Goal: Information Seeking & Learning: Stay updated

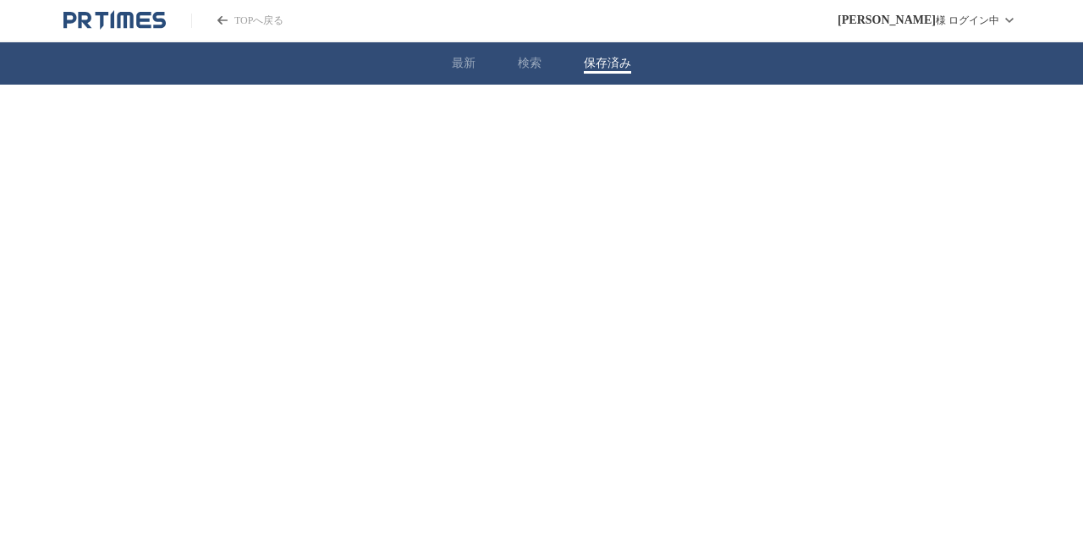
click at [599, 62] on button "保存済み" at bounding box center [607, 63] width 47 height 15
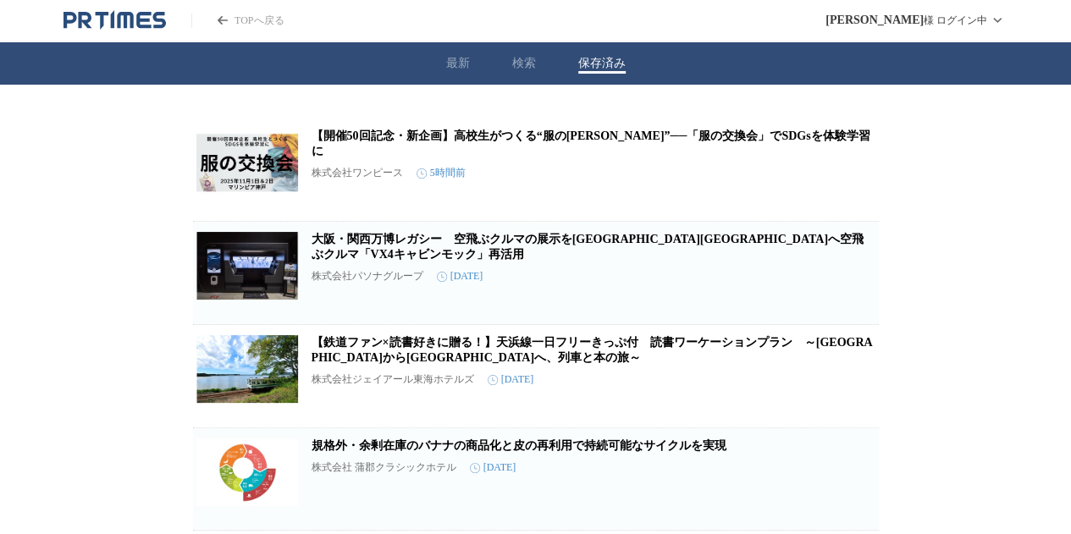
click at [547, 233] on link "大阪・関西万博レガシー　空飛ぶクルマの展示を[GEOGRAPHIC_DATA][GEOGRAPHIC_DATA]へ空飛ぶクルマ「VX4キャビンモック」再活用" at bounding box center [587, 247] width 552 height 28
click at [855, 281] on icon "button" at bounding box center [852, 280] width 12 height 15
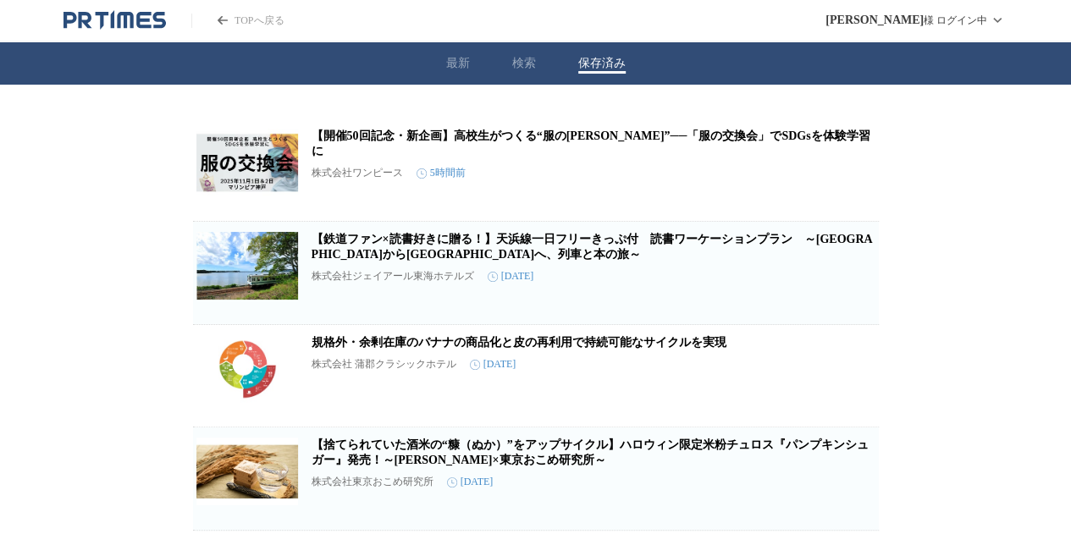
click at [686, 136] on link "【開催50回記念・新企画】高校生がつくる“服の[PERSON_NAME]”──「服の交換会」でSDGsを体験学習に" at bounding box center [590, 144] width 559 height 28
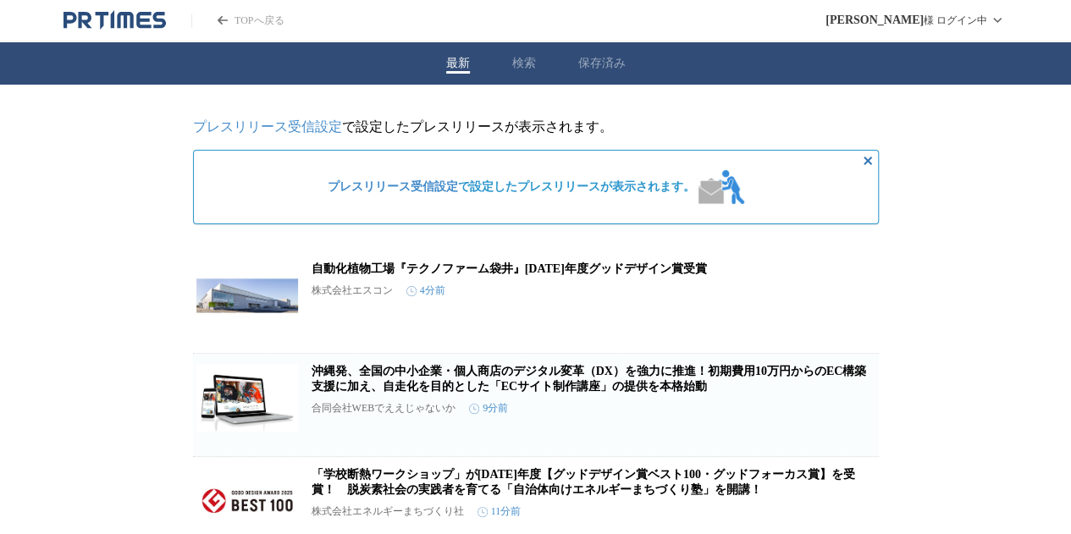
click at [468, 60] on button "最新" at bounding box center [458, 63] width 24 height 15
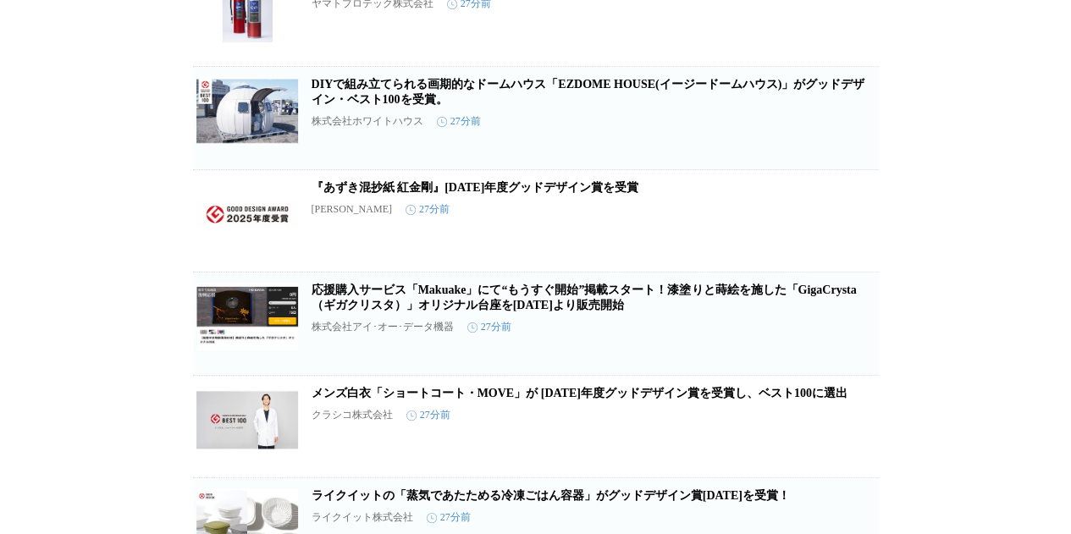
scroll to position [931, 0]
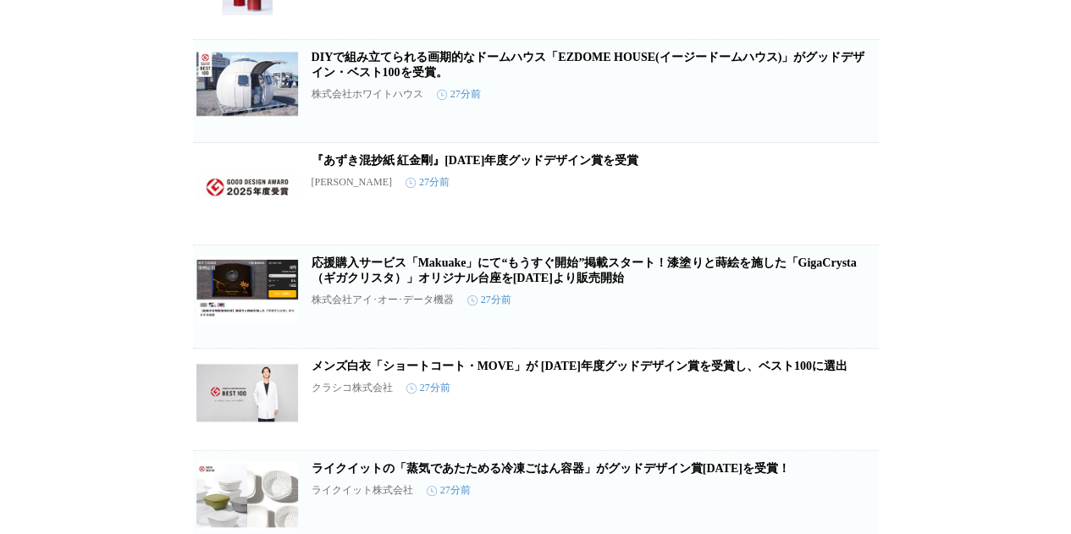
click at [493, 77] on link "DIYで組み立てられる画期的なドームハウス「EZDOME HOUSE(イージードームハウス)」がグッドデザイン・ベスト100を受賞。" at bounding box center [588, 65] width 554 height 28
click at [791, 108] on icon "button" at bounding box center [790, 98] width 20 height 20
click at [527, 167] on link "『あずき混抄紙 紅金剛』[DATE]年度グッドデザイン賞を受賞" at bounding box center [475, 160] width 328 height 13
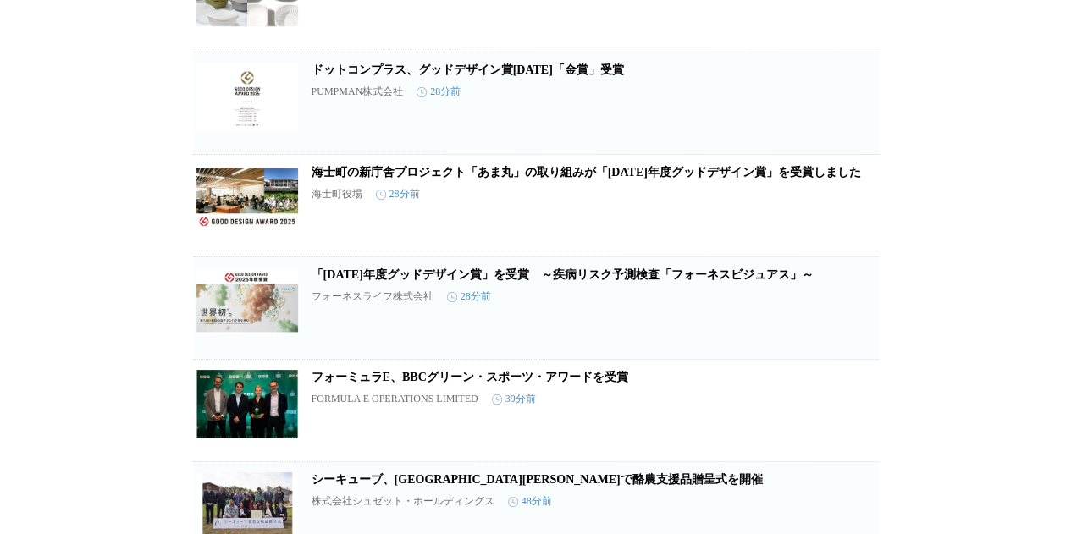
scroll to position [2055, 0]
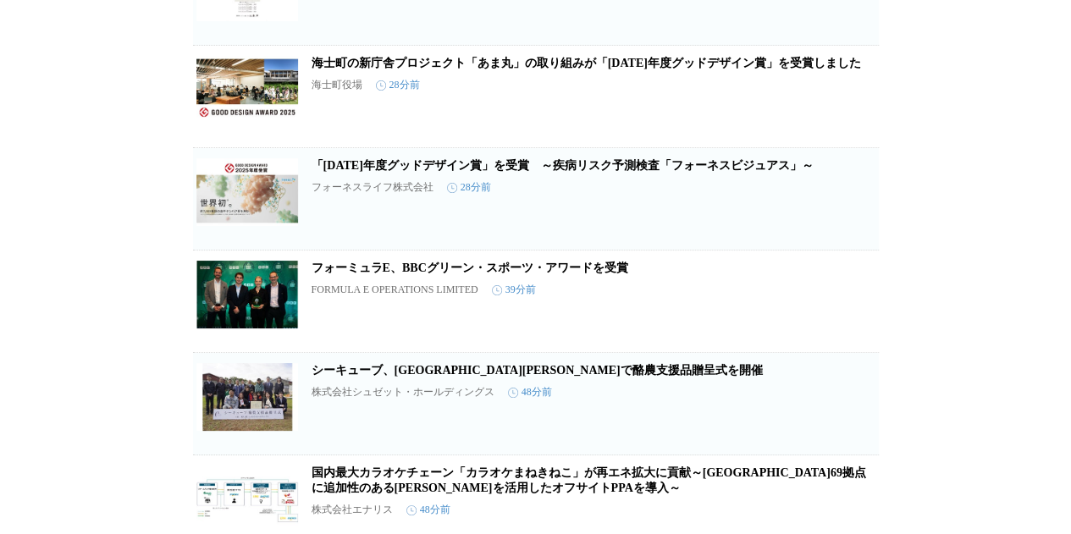
click at [569, 69] on link "海士町の新庁舎プロジェクト「あま丸」の取り組みが「[DATE]年度グッドデザイン賞」を受賞しました" at bounding box center [585, 63] width 549 height 13
click at [378, 172] on link "「[DATE]年度グッドデザイン賞」を受賞　～疾病リスク予測検査「フォーネスビジュアス」～" at bounding box center [562, 165] width 502 height 13
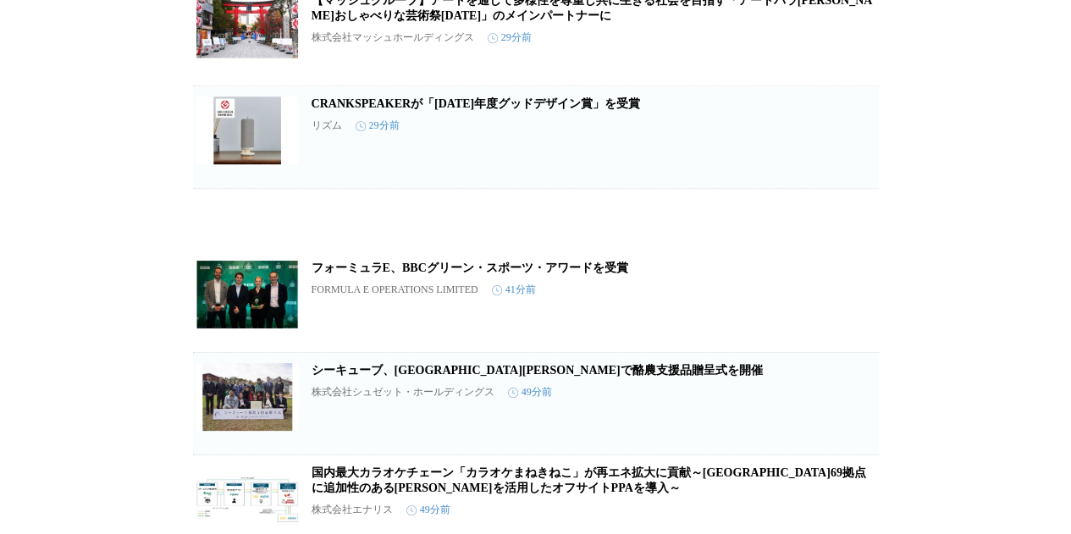
scroll to position [1436, 0]
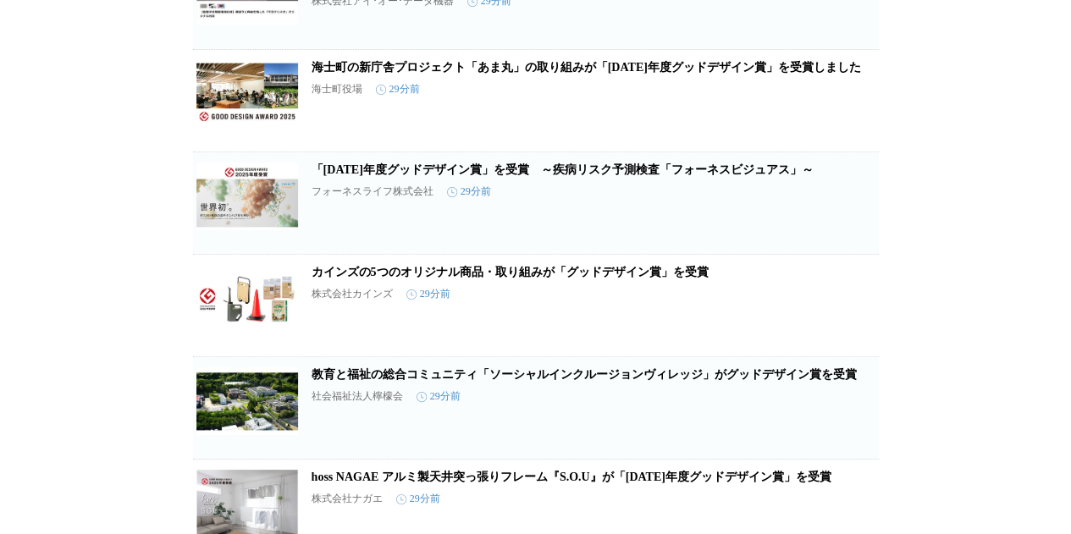
click at [791, 220] on icon "button" at bounding box center [790, 210] width 20 height 20
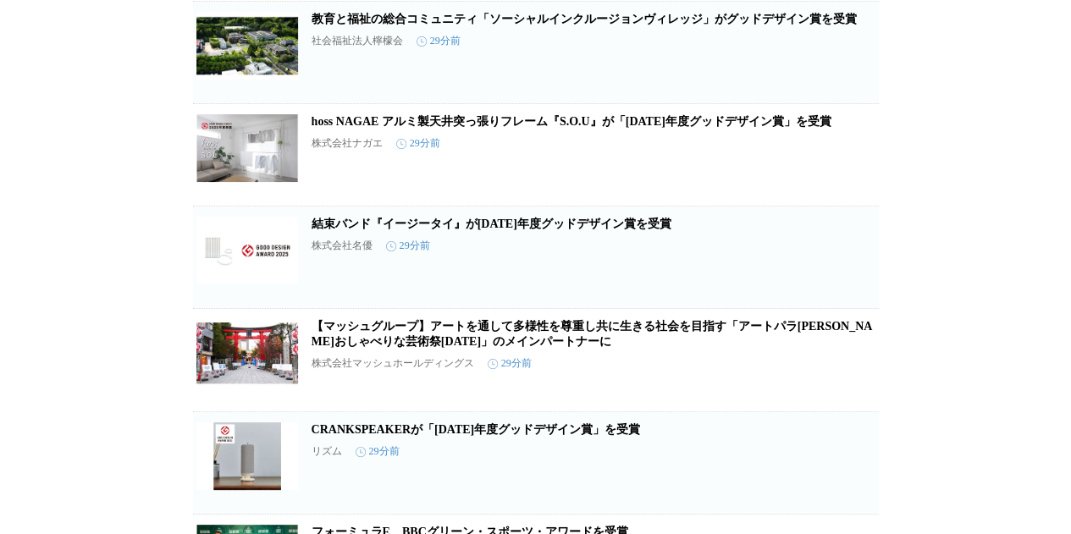
scroll to position [1774, 0]
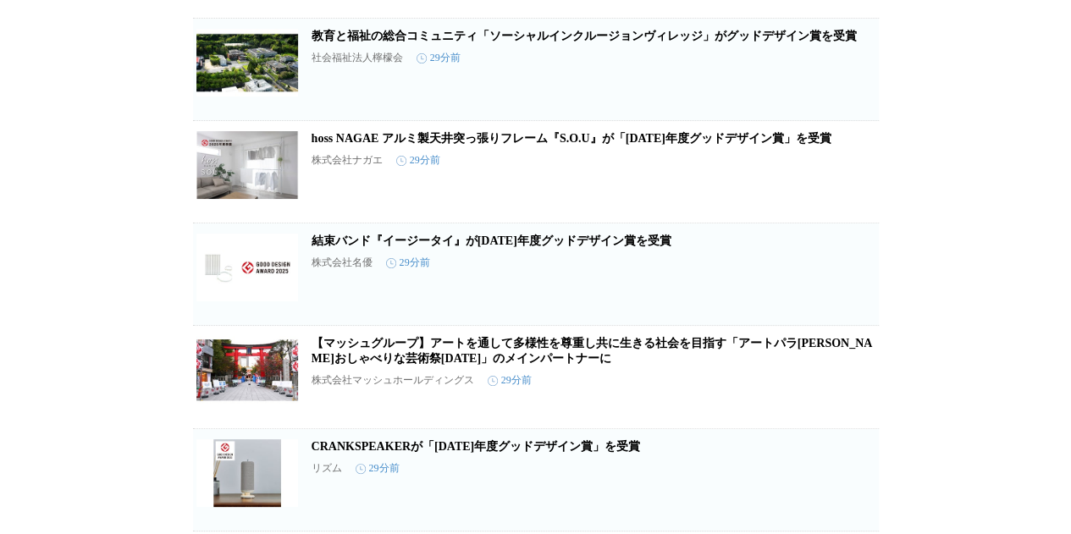
click at [525, 247] on link "結束バンド『イージータイ』が[DATE]年度グッドデザイン賞を受賞" at bounding box center [491, 240] width 360 height 13
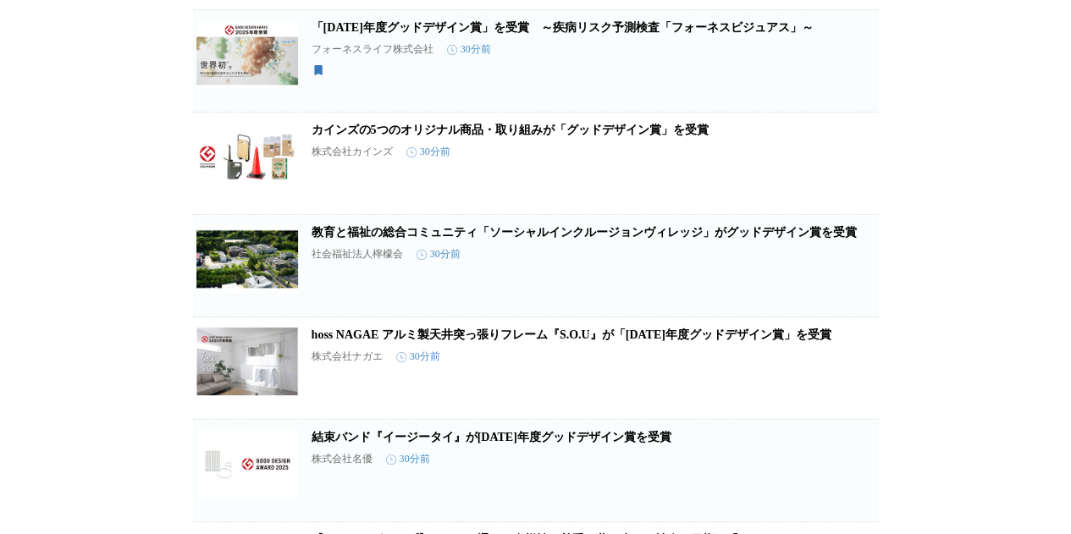
scroll to position [1605, 0]
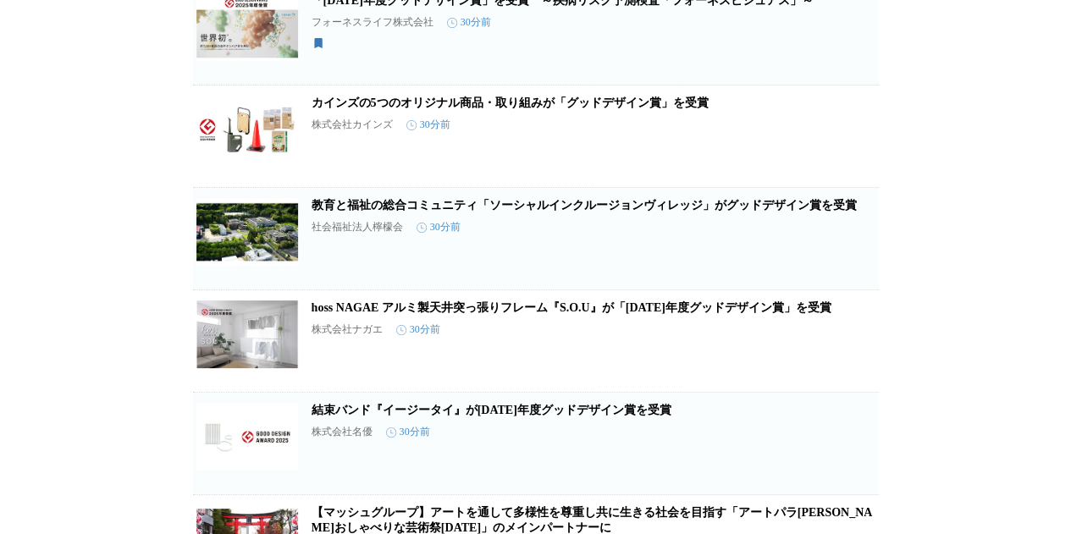
click at [557, 212] on link "教育と福祉の総合コミュニティ「ソーシャルインクルージョンヴィレッジ」がグッドデザイン賞を受賞" at bounding box center [583, 205] width 545 height 13
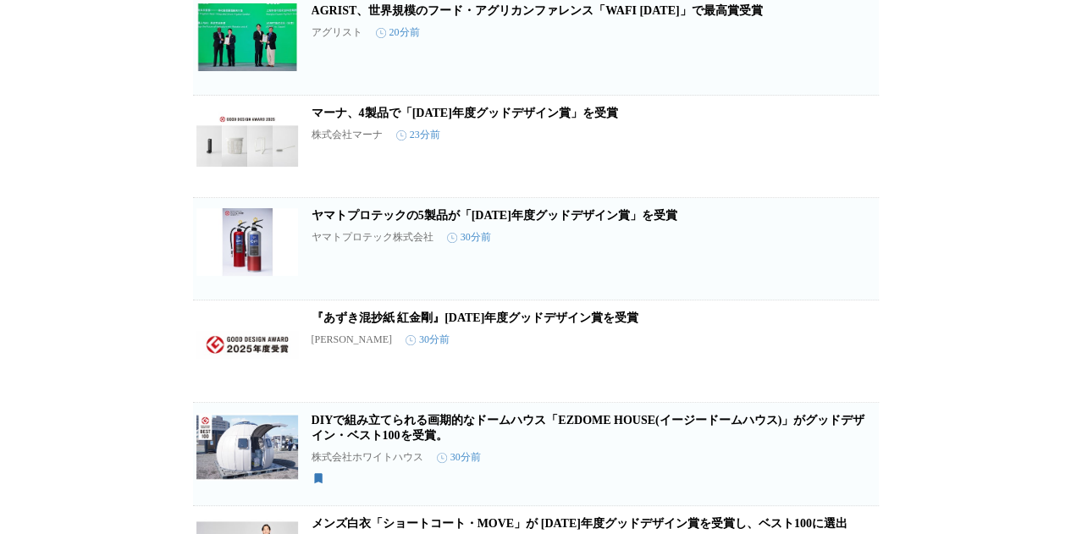
scroll to position [0, 0]
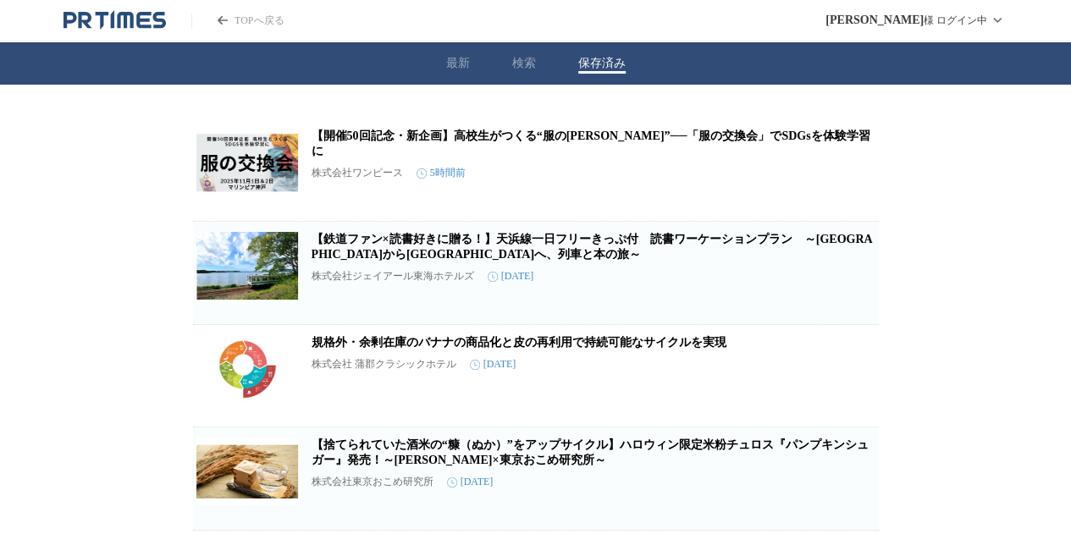
click at [605, 63] on button "保存済み" at bounding box center [601, 63] width 47 height 15
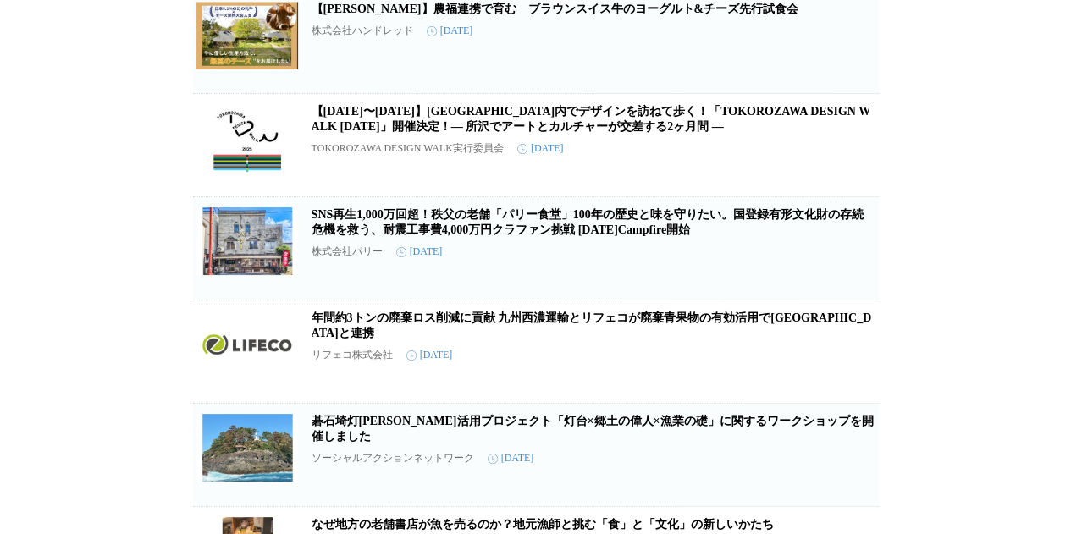
scroll to position [931, 0]
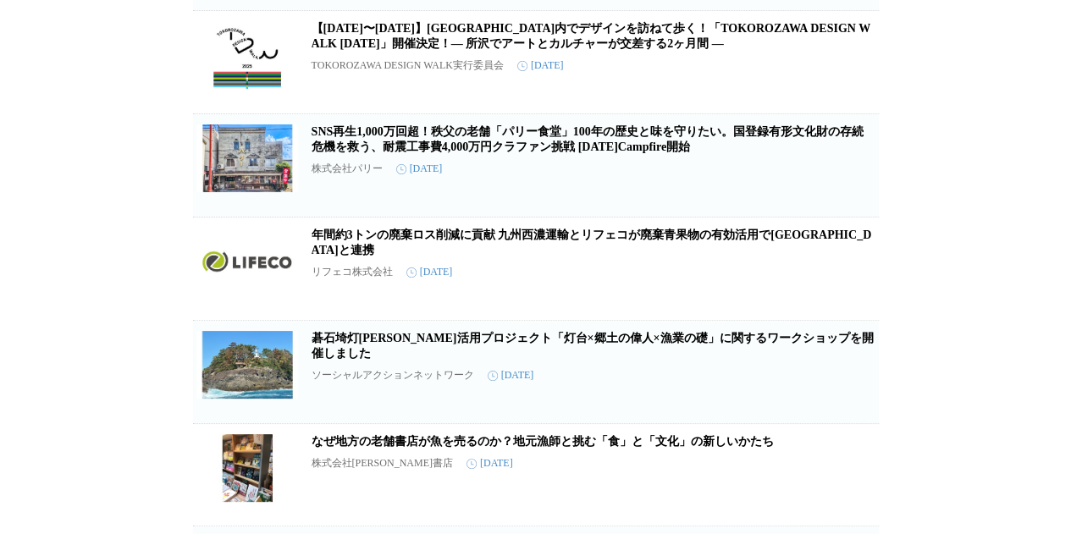
click at [527, 153] on link "SNS再生1,000万回超！秩父の老舗「パリー食堂」100年の歴史と味を守りたい。国登録有形文化財の存続危機を救う、耐震工事費4,000万円クラファン挑戦 […" at bounding box center [587, 139] width 552 height 28
click at [850, 180] on icon "button" at bounding box center [852, 172] width 12 height 15
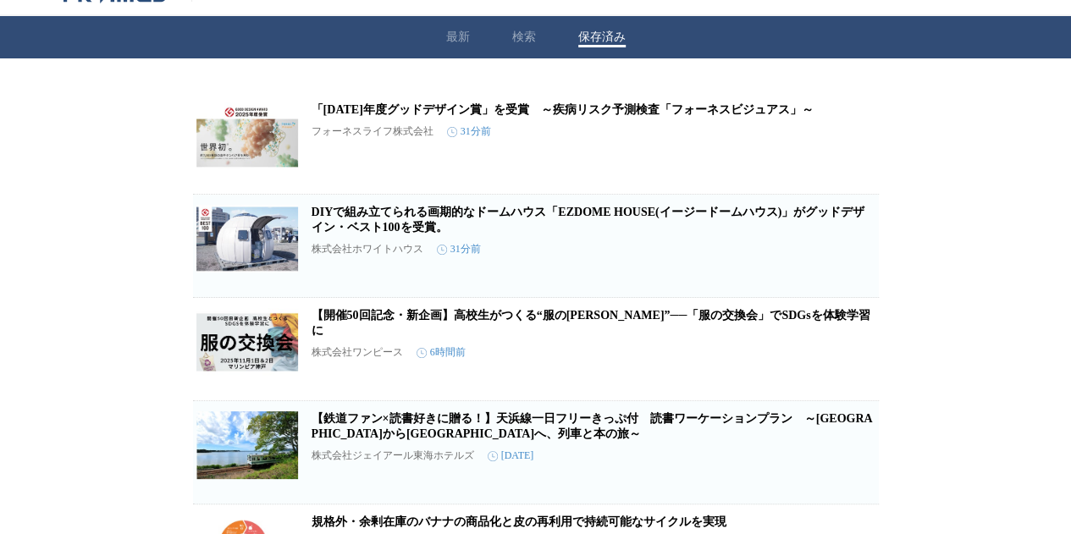
scroll to position [0, 0]
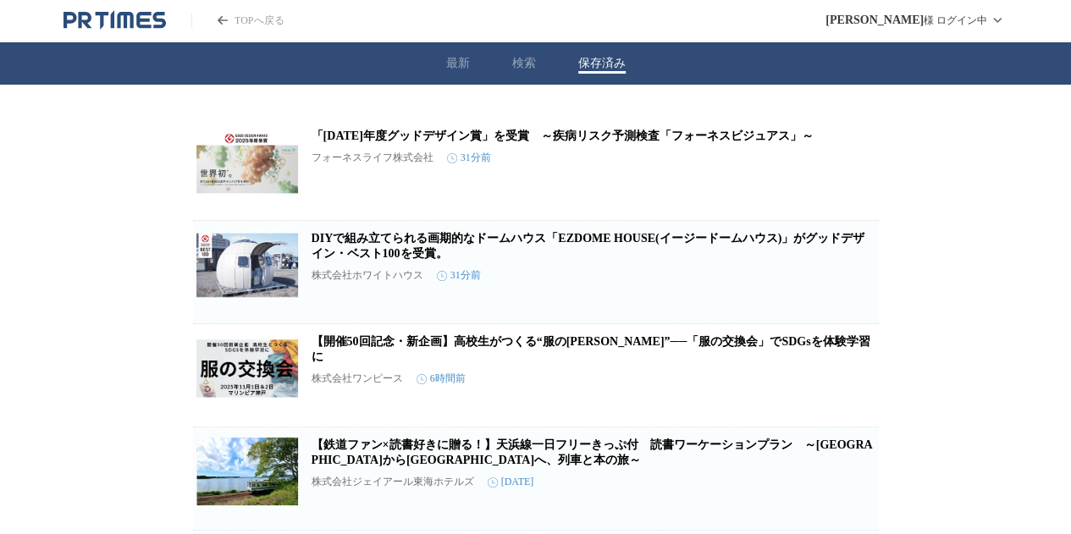
click at [494, 137] on link "「[DATE]年度グッドデザイン賞」を受賞　～疾病リスク予測検査「フォーネスビジュアス」～" at bounding box center [562, 136] width 502 height 13
